Goal: Information Seeking & Learning: Learn about a topic

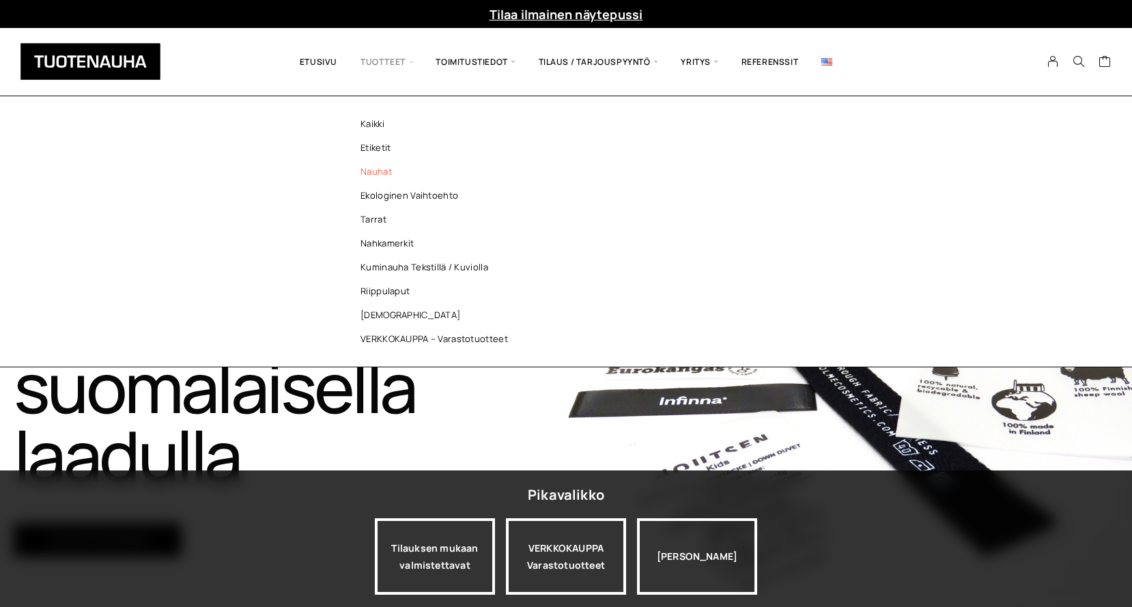
click at [384, 173] on link "Nauhat" at bounding box center [438, 172] width 198 height 24
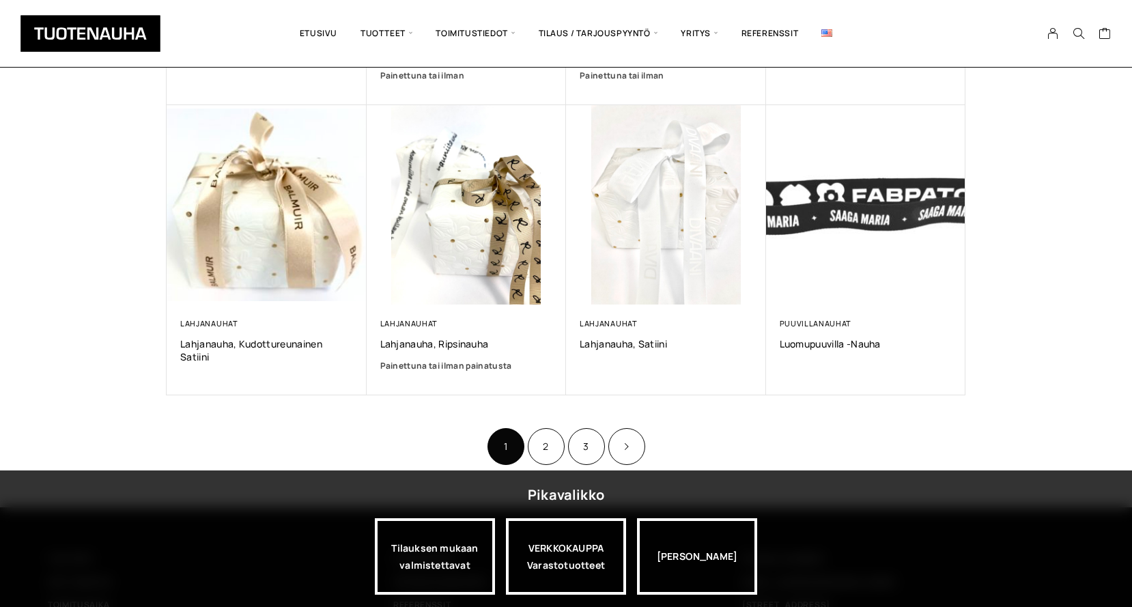
scroll to position [936, 0]
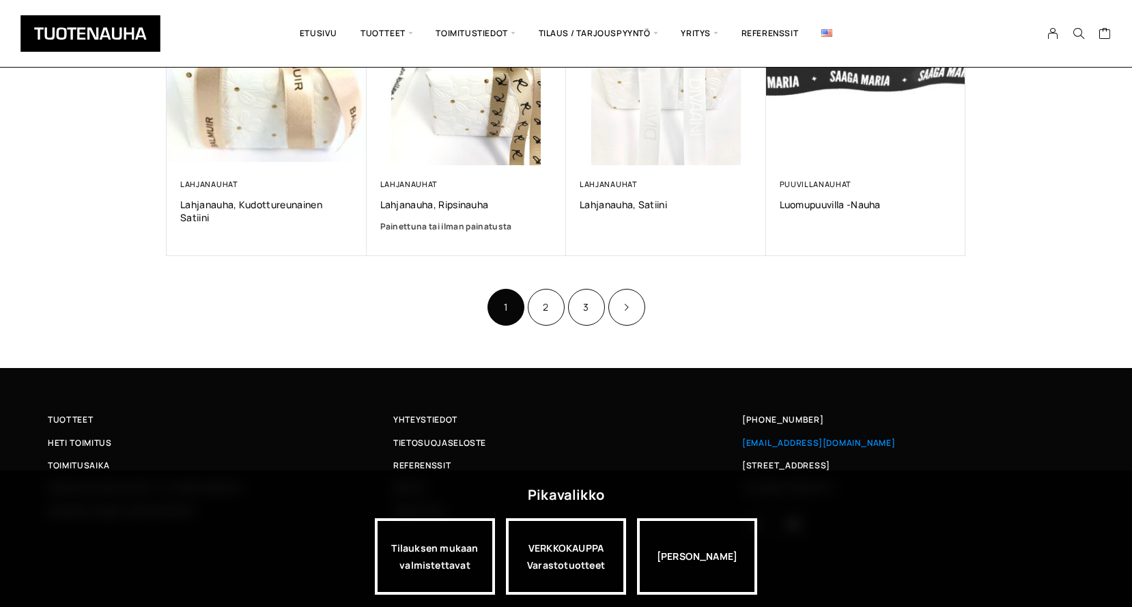
click at [777, 444] on span "[EMAIL_ADDRESS][DOMAIN_NAME]" at bounding box center [819, 443] width 154 height 14
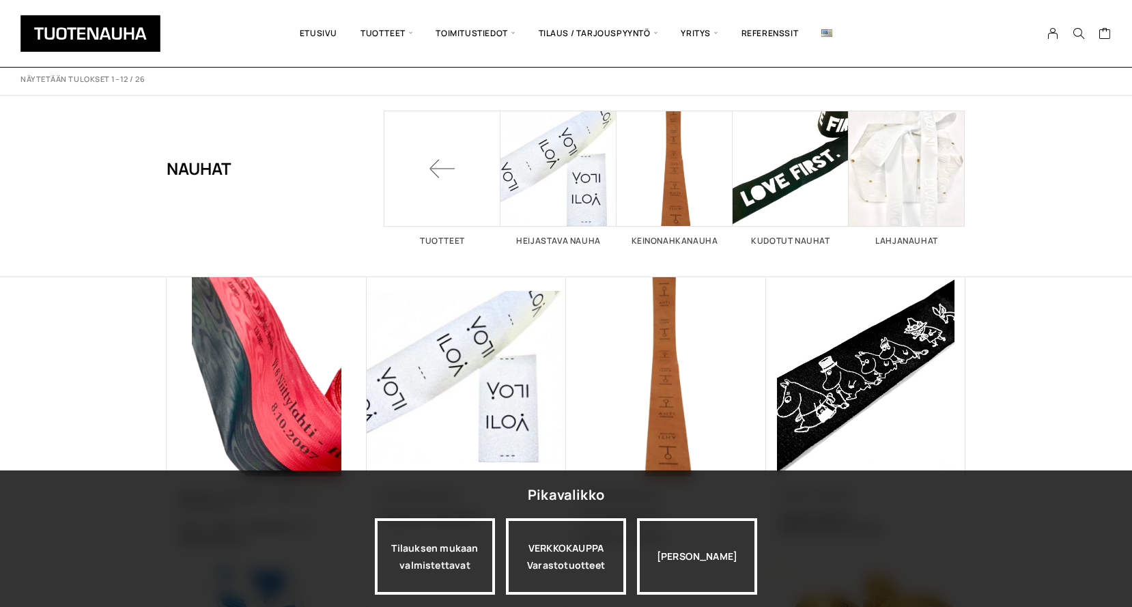
scroll to position [0, 0]
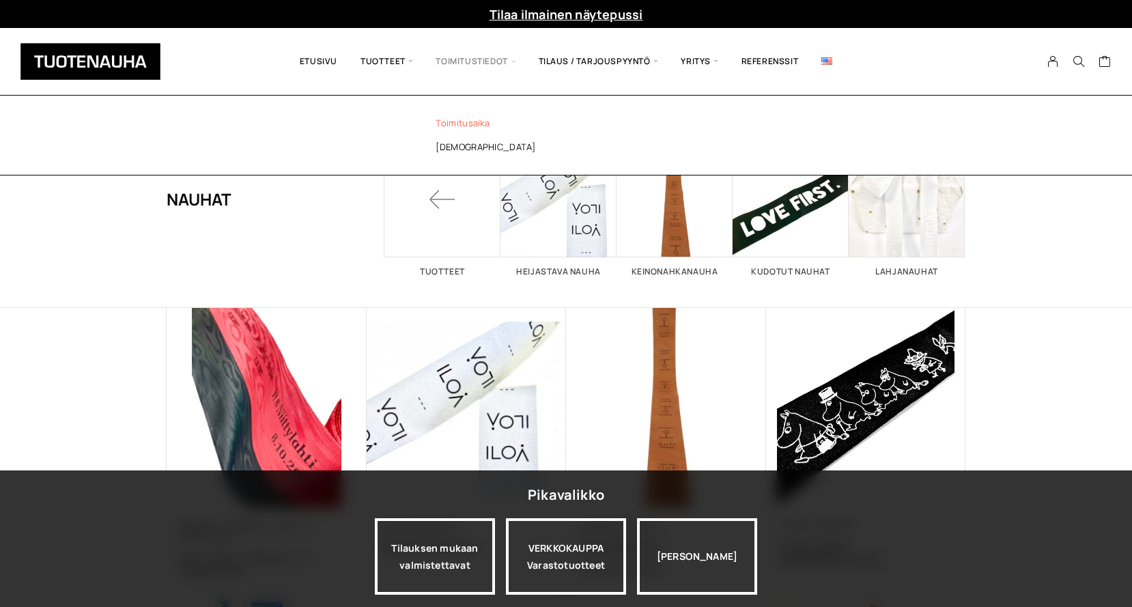
click at [467, 126] on link "Toimitusaika" at bounding box center [513, 123] width 198 height 24
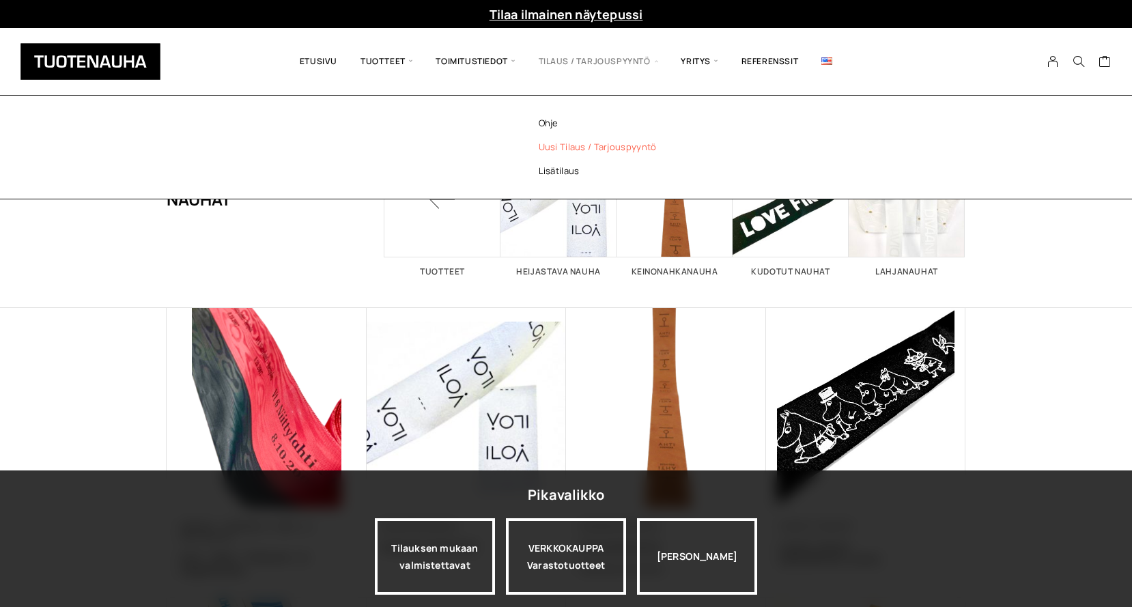
click at [571, 148] on link "Uusi tilaus / tarjouspyyntö" at bounding box center [616, 147] width 198 height 24
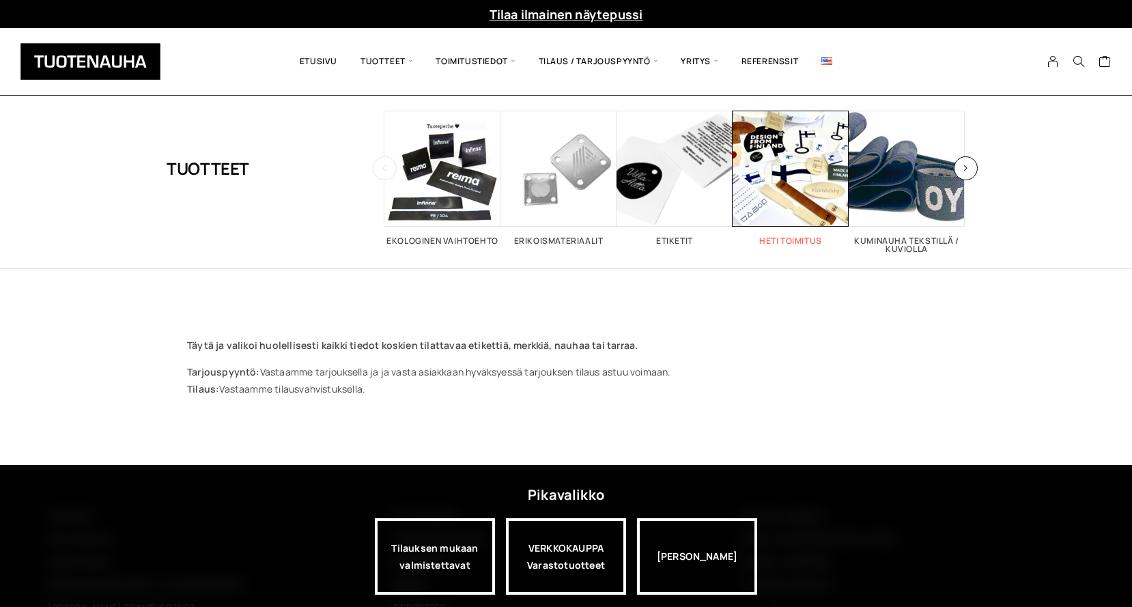
click at [776, 219] on span "Visit product category Heti toimitus" at bounding box center [791, 169] width 116 height 116
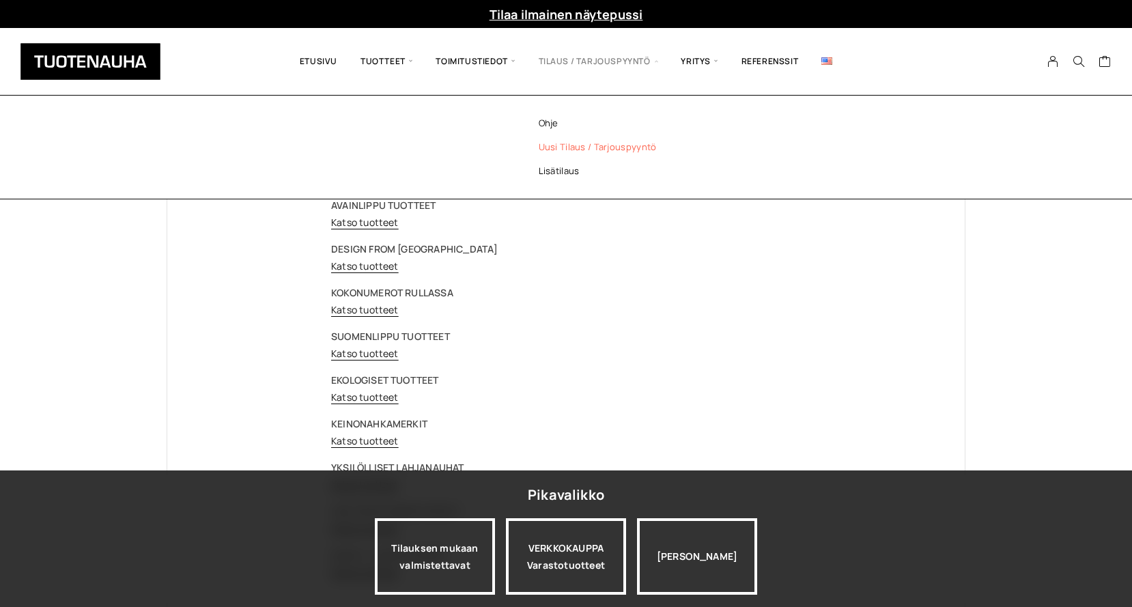
click at [556, 148] on link "Uusi tilaus / tarjouspyyntö" at bounding box center [616, 147] width 198 height 24
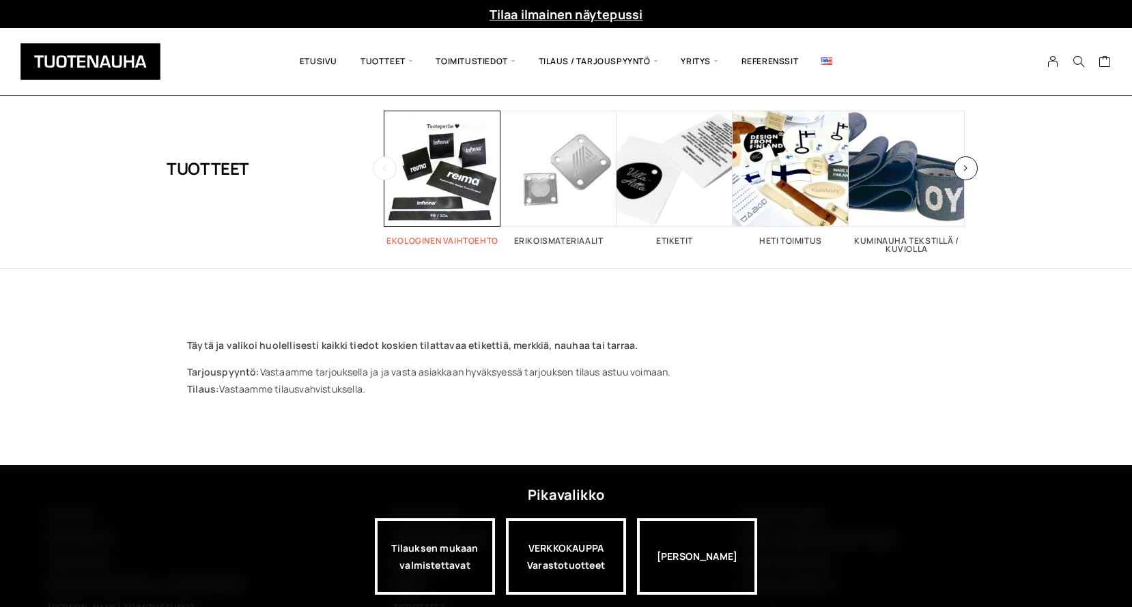
click at [425, 167] on span "Visit product category Ekologinen vaihtoehto" at bounding box center [443, 169] width 116 height 116
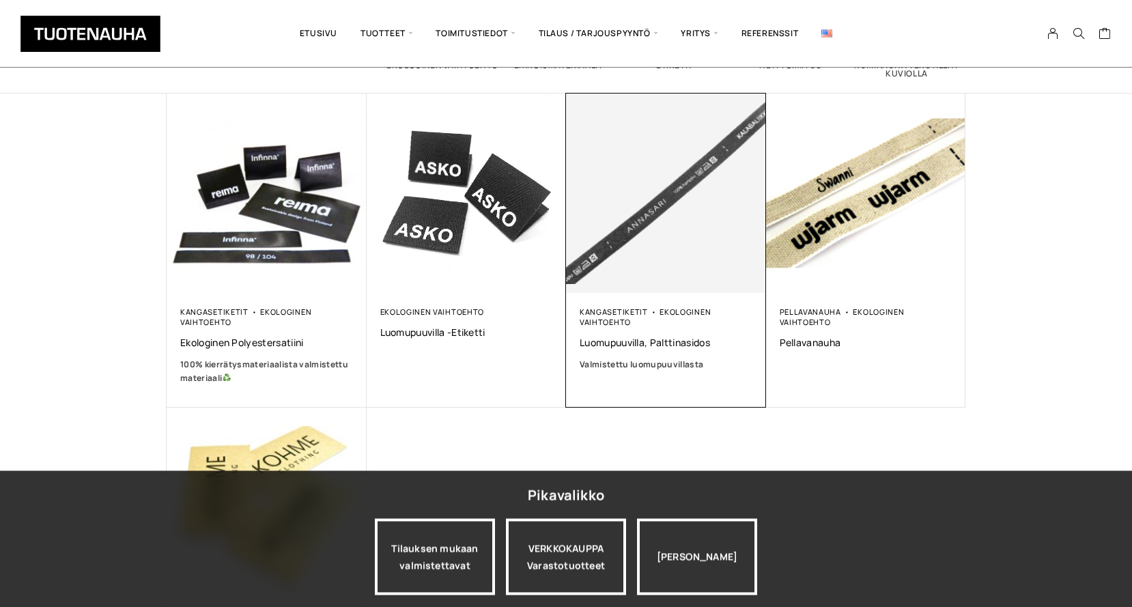
scroll to position [209, 0]
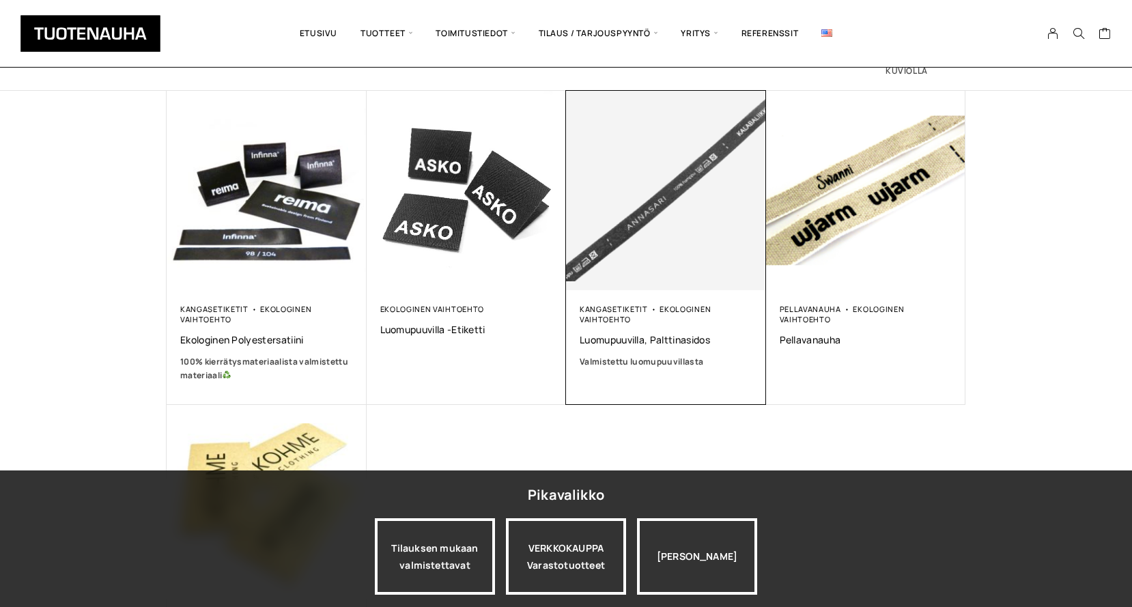
click at [632, 234] on img at bounding box center [666, 191] width 200 height 200
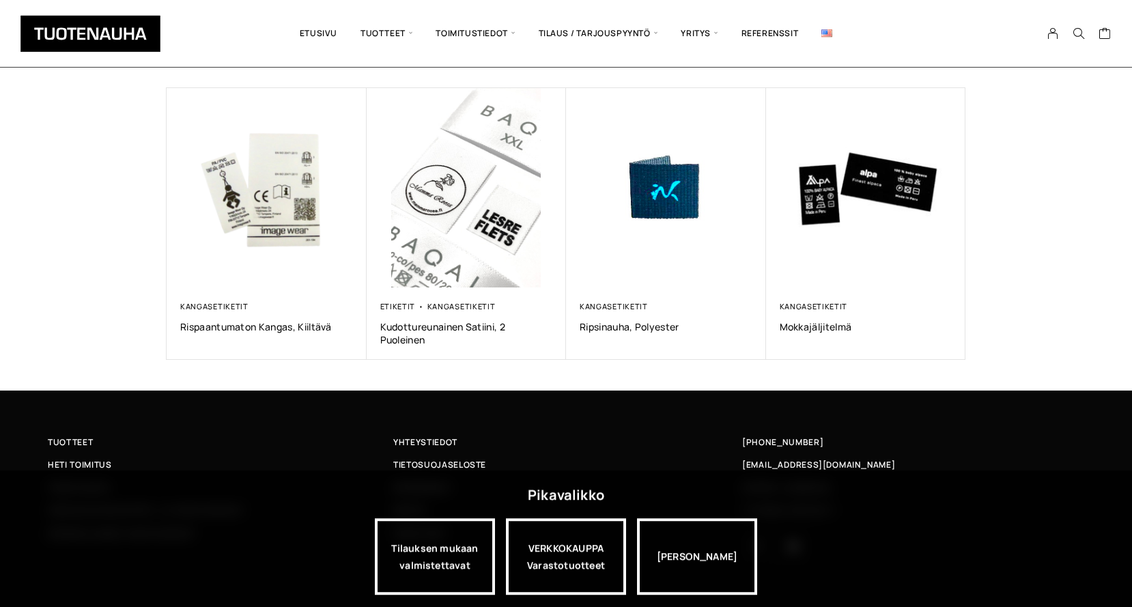
scroll to position [959, 0]
